Goal: Task Accomplishment & Management: Manage account settings

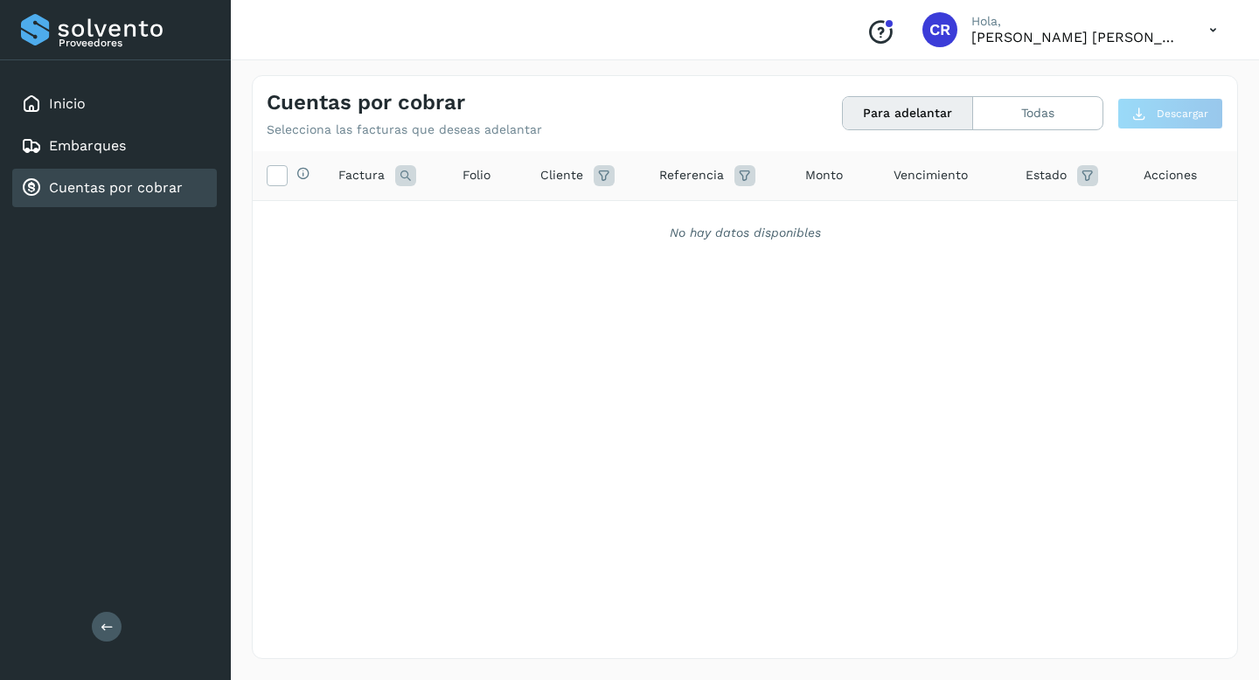
click at [911, 108] on button "Para adelantar" at bounding box center [908, 113] width 130 height 32
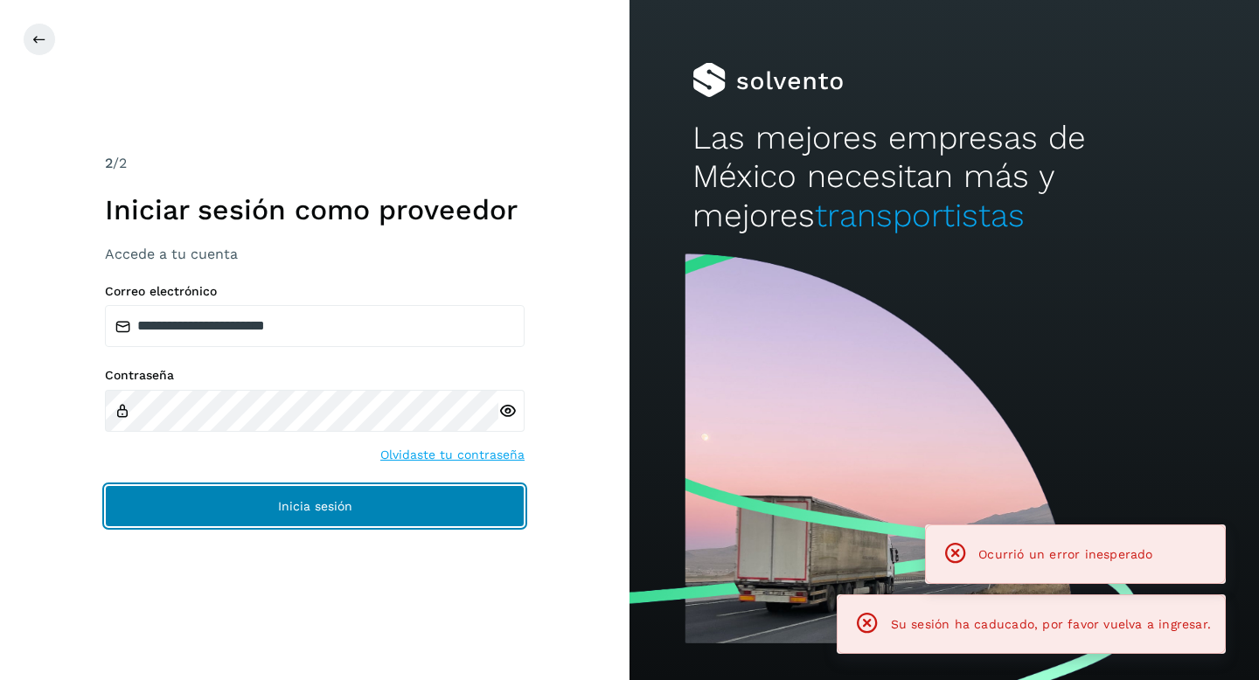
click at [373, 498] on button "Inicia sesión" at bounding box center [315, 506] width 420 height 42
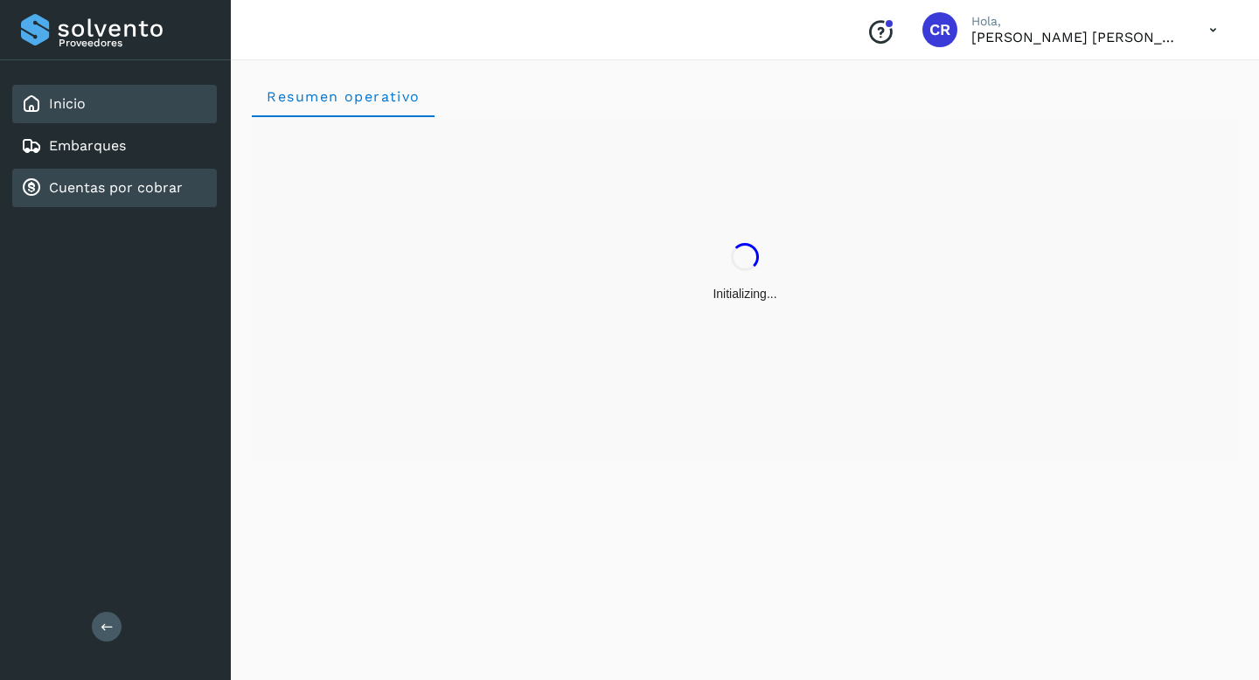
click at [117, 197] on div "Cuentas por cobrar" at bounding box center [102, 188] width 162 height 21
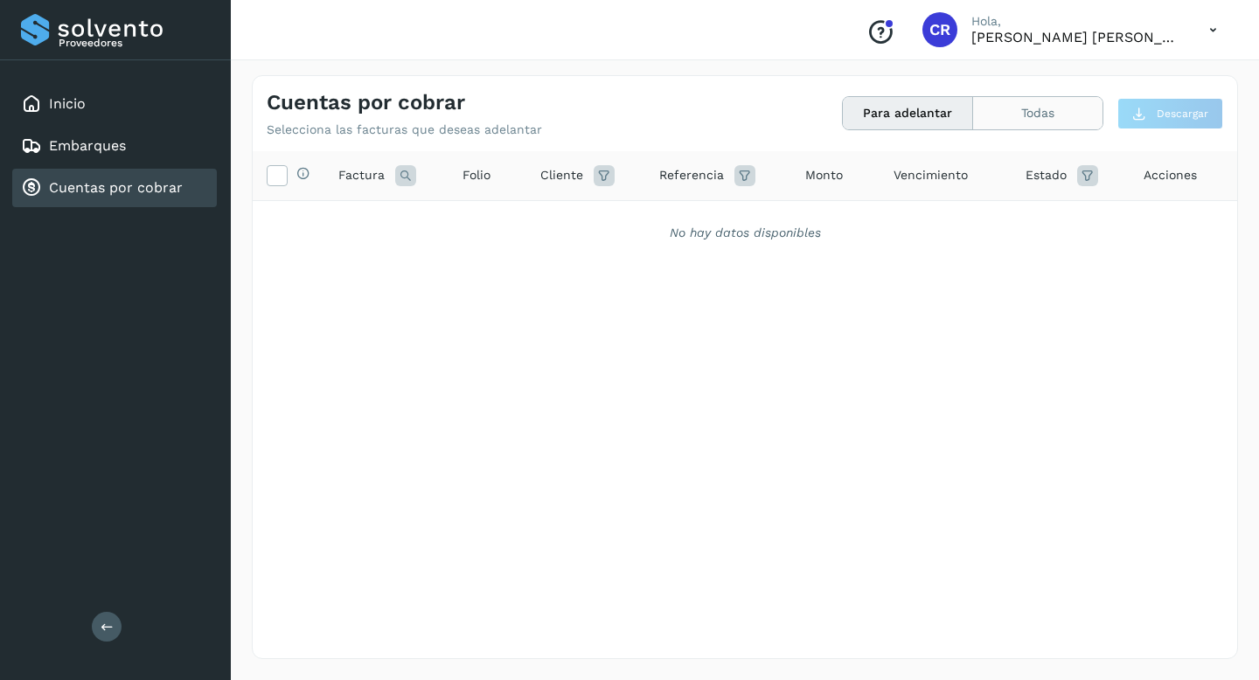
click at [1031, 128] on button "Todas" at bounding box center [1037, 113] width 129 height 32
